Goal: Task Accomplishment & Management: Manage account settings

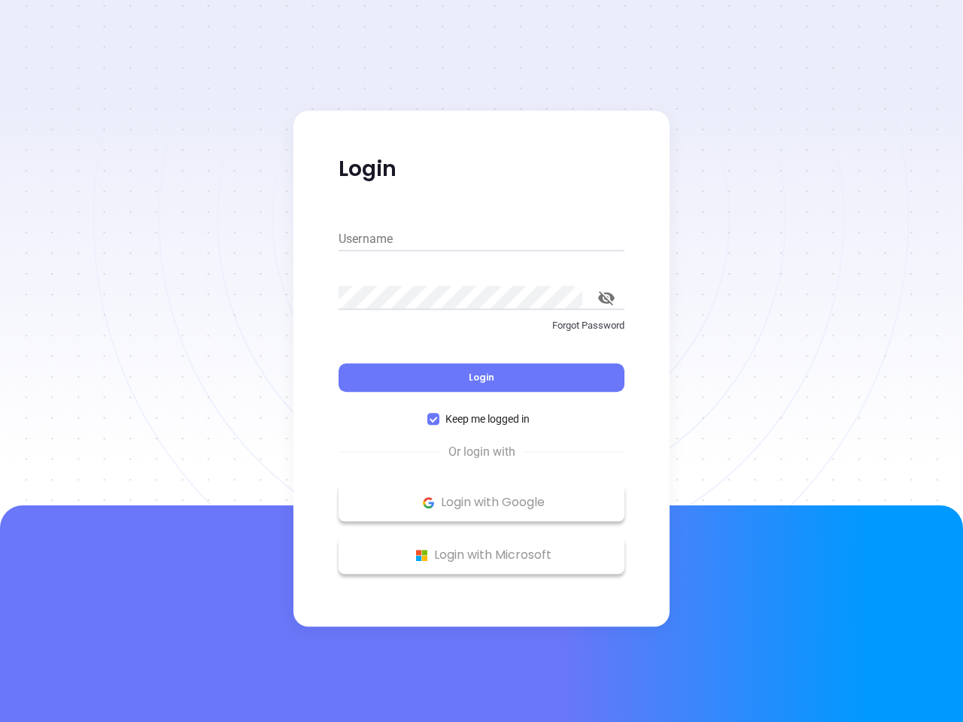
click at [481, 361] on div "Login" at bounding box center [481, 368] width 286 height 47
click at [481, 239] on input "Username" at bounding box center [481, 239] width 286 height 24
click at [606, 298] on icon "toggle password visibility" at bounding box center [606, 298] width 17 height 14
click at [481, 378] on span "Login" at bounding box center [482, 377] width 26 height 13
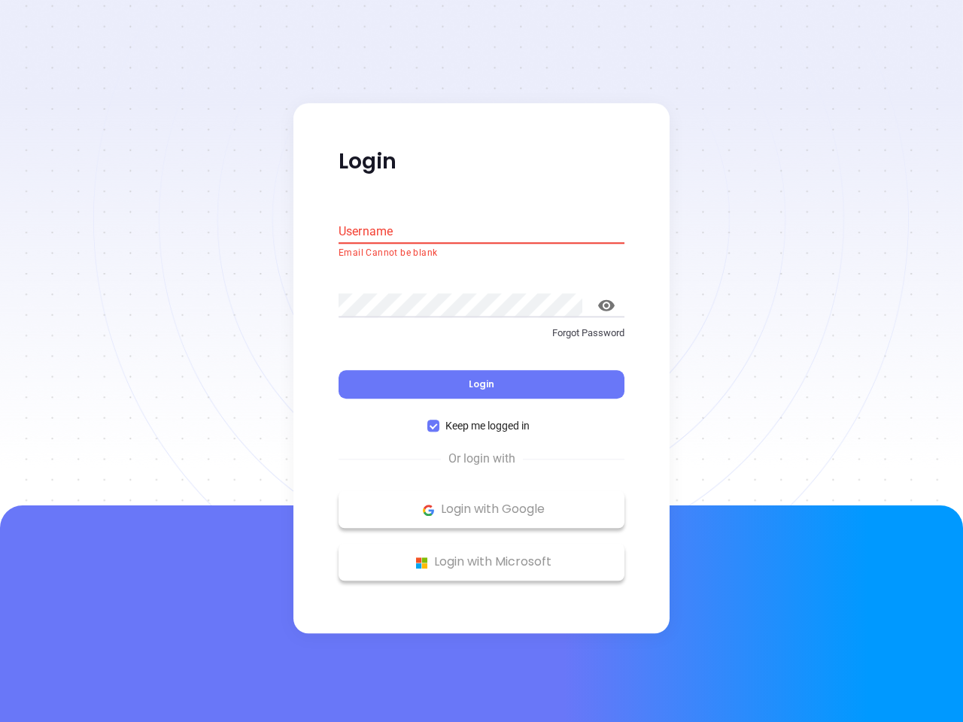
click at [481, 419] on span "Keep me logged in" at bounding box center [487, 426] width 96 height 17
click at [439, 420] on input "Keep me logged in" at bounding box center [433, 426] width 12 height 12
checkbox input "false"
click at [481, 502] on p "Login with Google" at bounding box center [481, 510] width 271 height 23
click at [481, 555] on p "Login with Microsoft" at bounding box center [481, 562] width 271 height 23
